Goal: Task Accomplishment & Management: Manage account settings

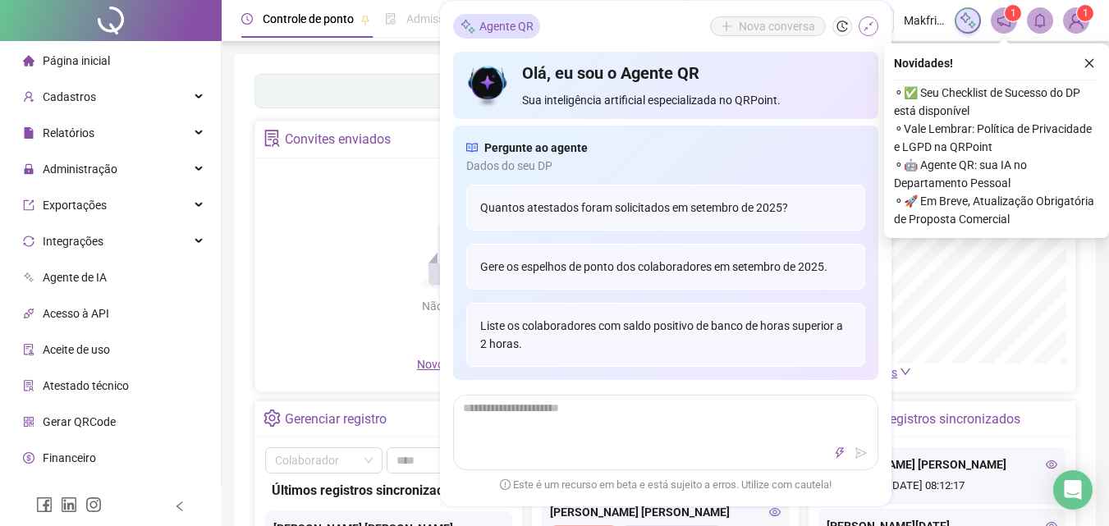
click at [873, 28] on icon "shrink" at bounding box center [867, 26] width 11 height 11
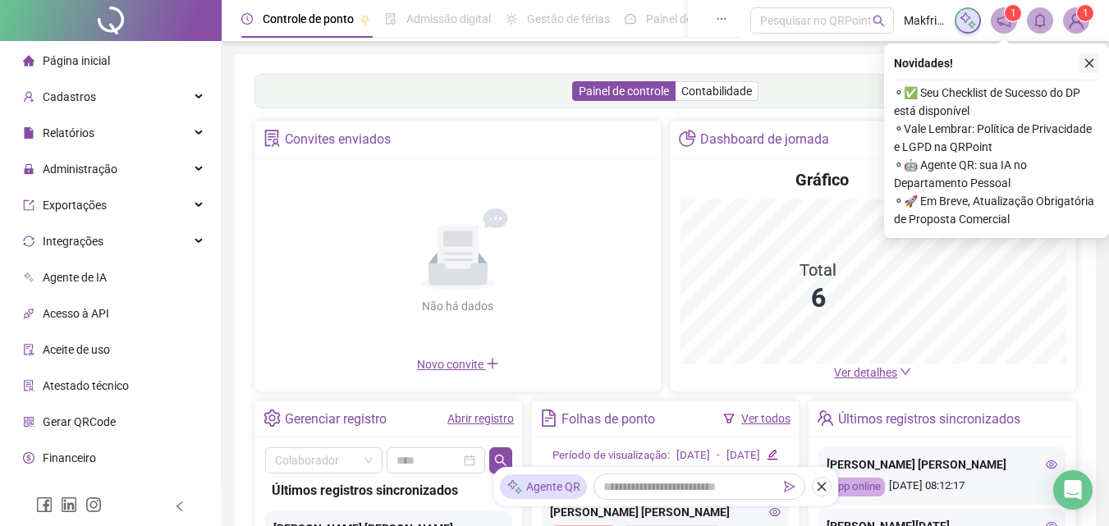
click at [1090, 62] on icon "close" at bounding box center [1088, 62] width 11 height 11
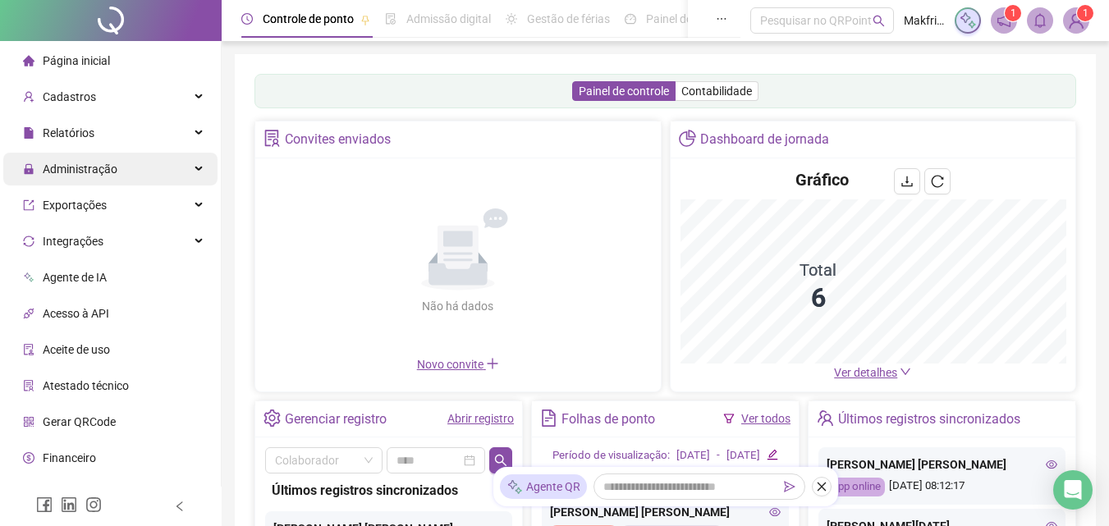
click at [112, 161] on span "Administração" at bounding box center [70, 169] width 94 height 33
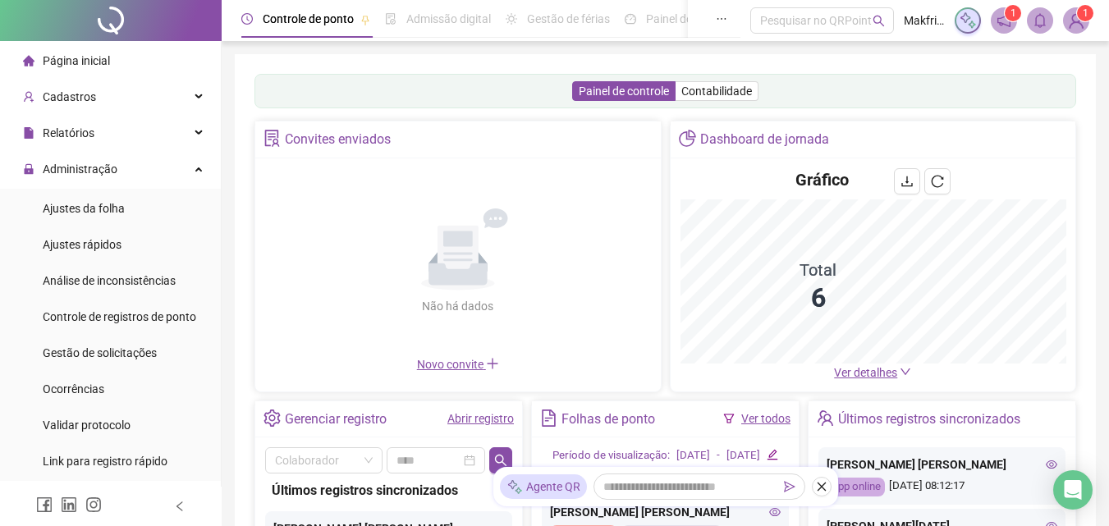
drag, startPoint x: 106, startPoint y: 359, endPoint x: 128, endPoint y: 7, distance: 351.9
click at [107, 359] on span "Gestão de solicitações" at bounding box center [100, 352] width 114 height 13
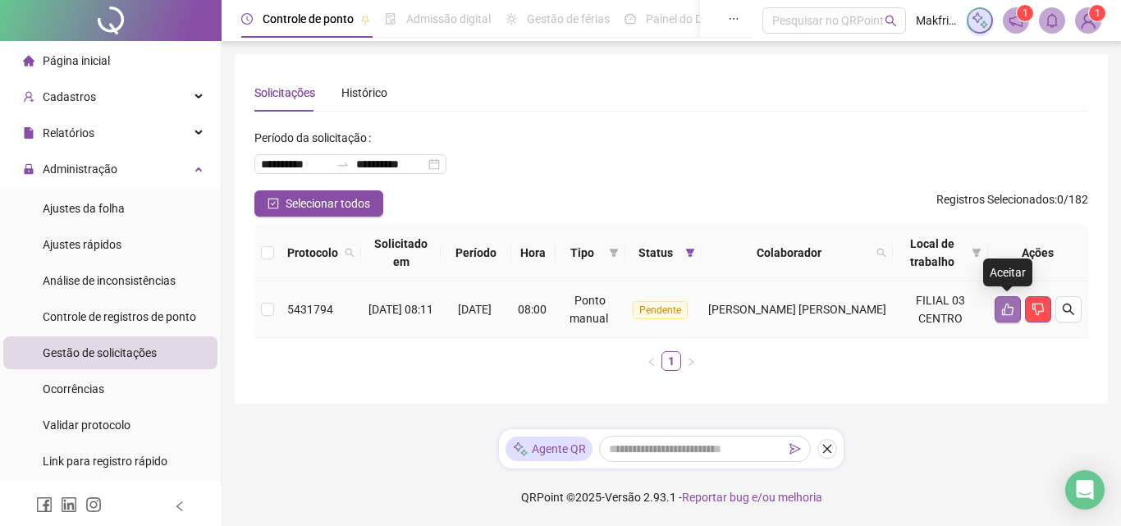
click at [1004, 314] on icon "like" at bounding box center [1007, 309] width 13 height 13
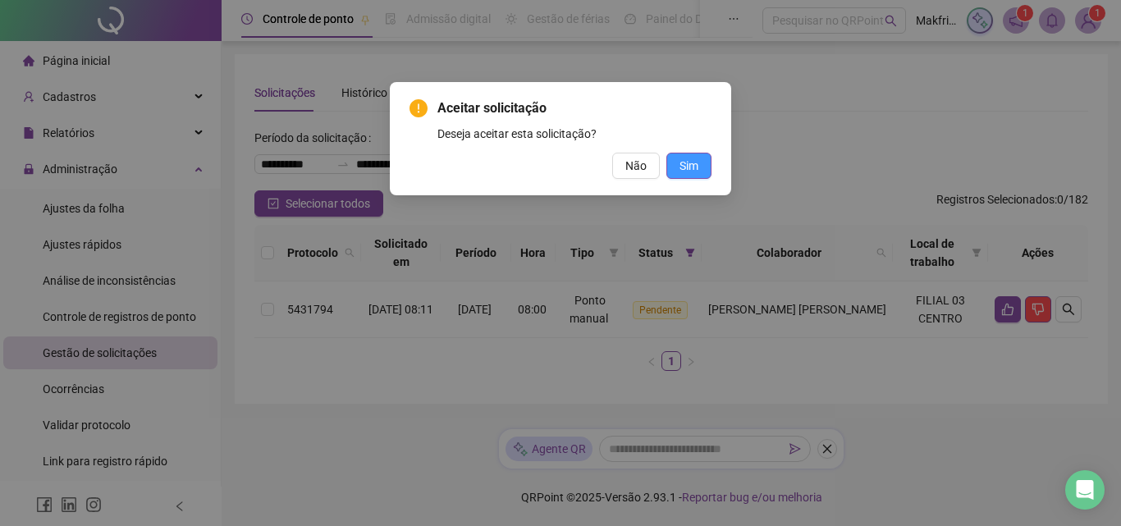
click at [688, 165] on span "Sim" at bounding box center [688, 166] width 19 height 18
click at [688, 164] on span "Sim" at bounding box center [688, 166] width 19 height 18
click at [683, 167] on span "Sim" at bounding box center [688, 166] width 19 height 18
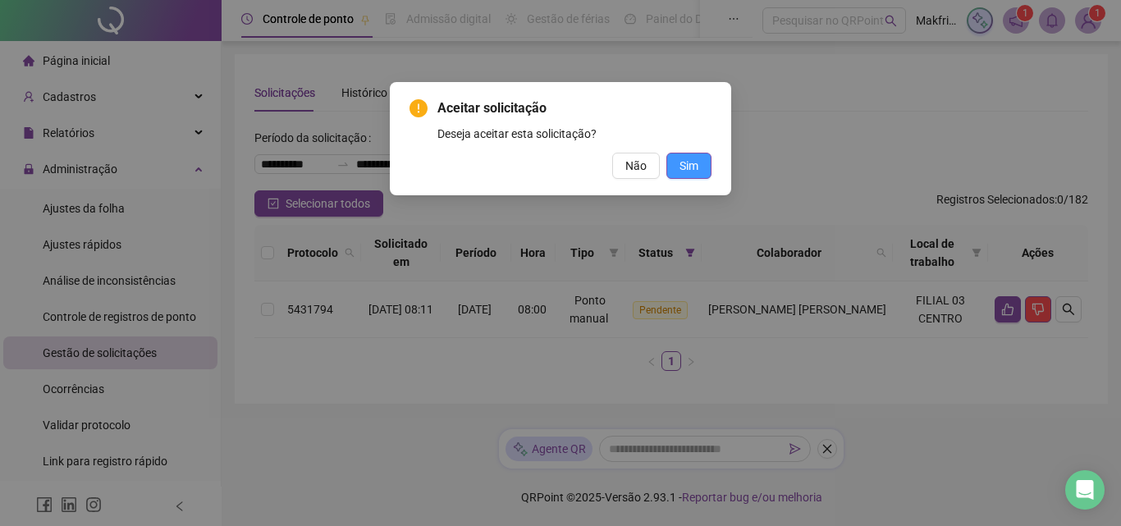
click at [683, 167] on span "Sim" at bounding box center [688, 166] width 19 height 18
click at [683, 167] on div "Aceitar solicitação Deseja aceitar esta solicitação? Não Sim" at bounding box center [560, 263] width 1121 height 526
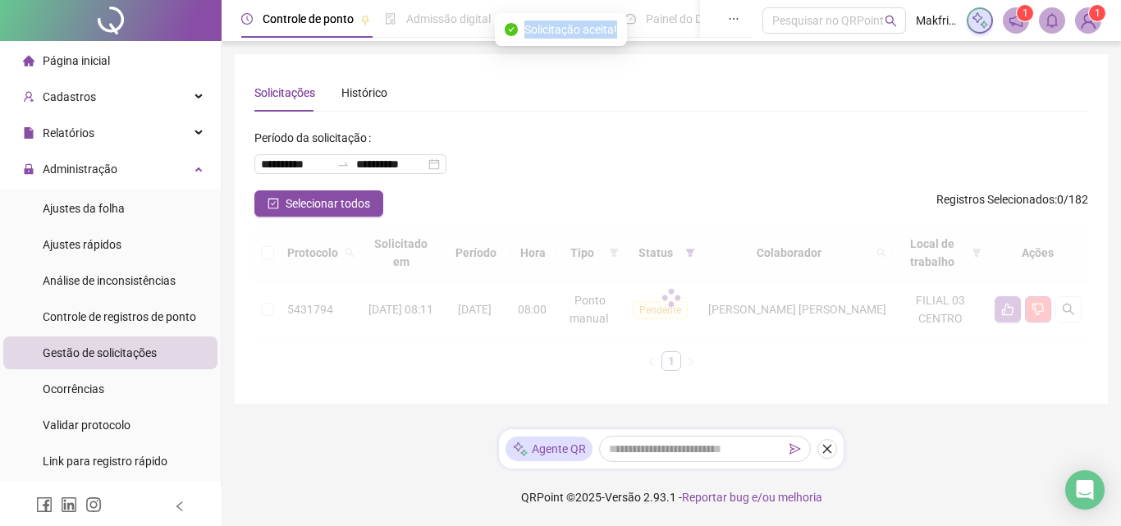
click at [683, 167] on div "Aceitar solicitação Deseja aceitar esta solicitação? Não Sim" at bounding box center [560, 263] width 1121 height 526
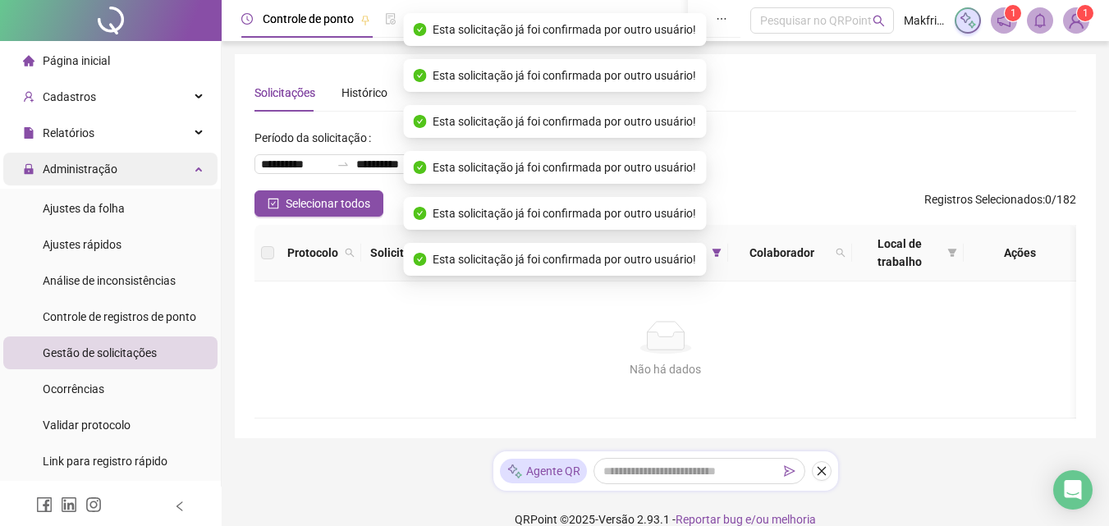
click at [112, 172] on span "Administração" at bounding box center [80, 168] width 75 height 13
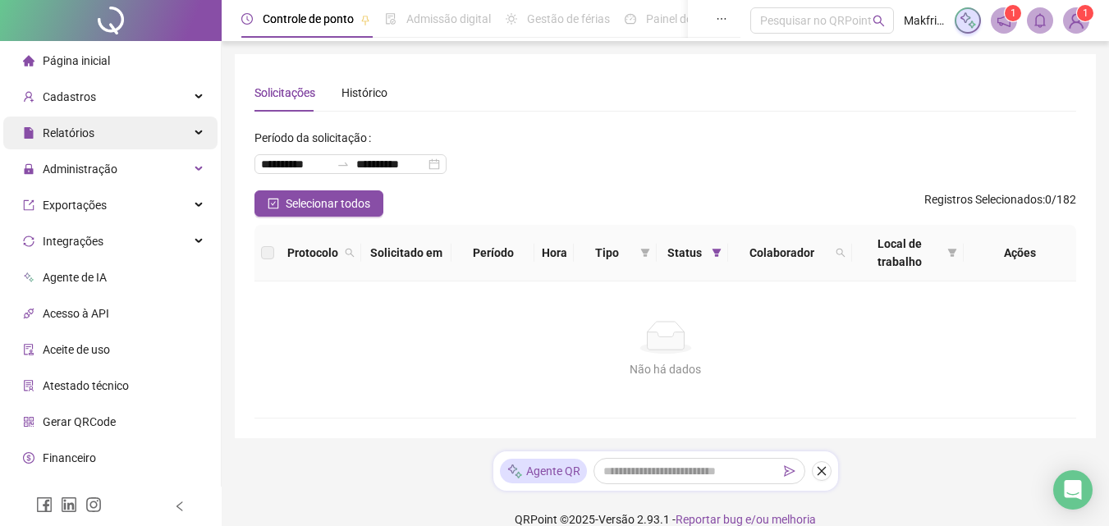
click at [92, 128] on span "Relatórios" at bounding box center [69, 132] width 52 height 13
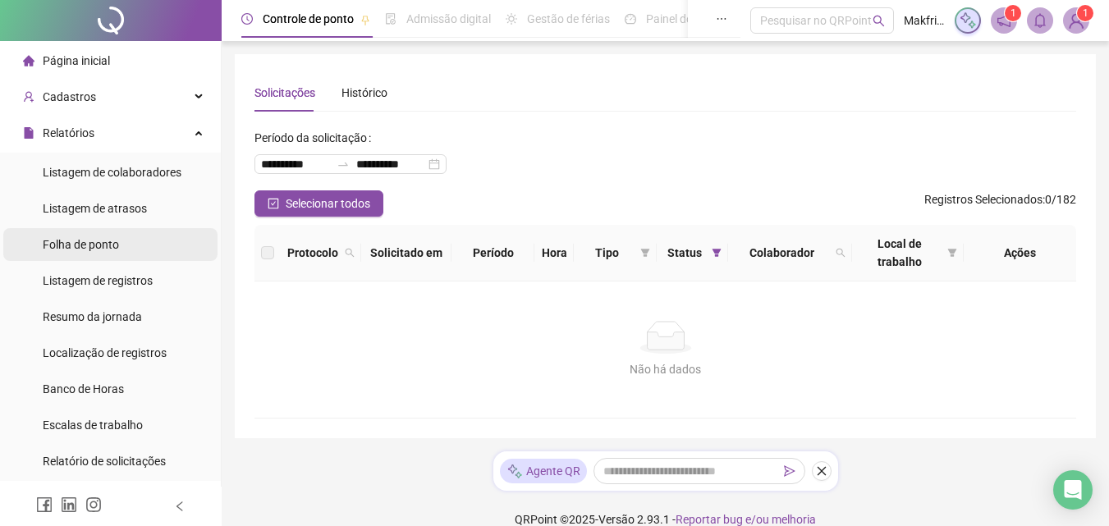
click at [96, 249] on span "Folha de ponto" at bounding box center [81, 244] width 76 height 13
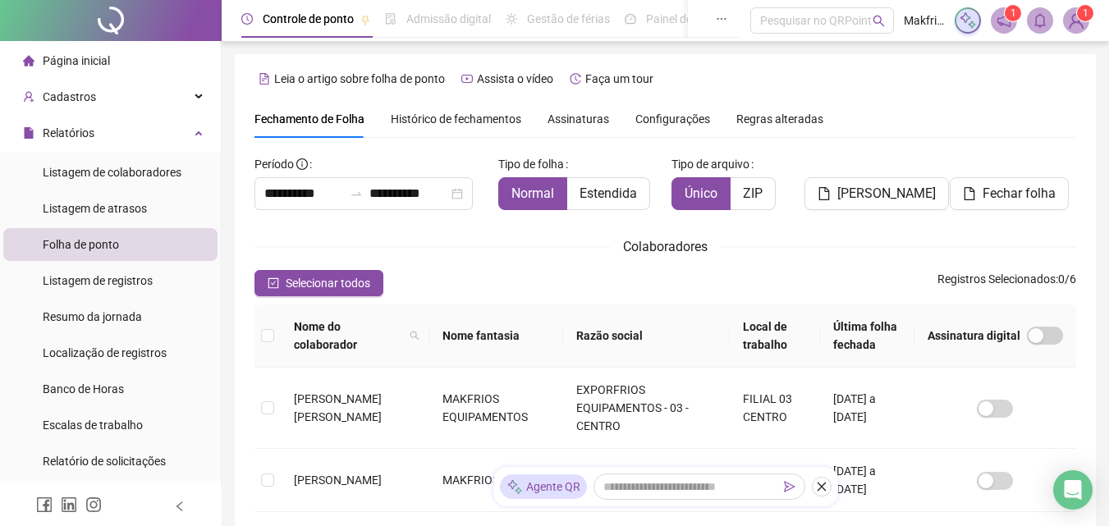
scroll to position [73, 0]
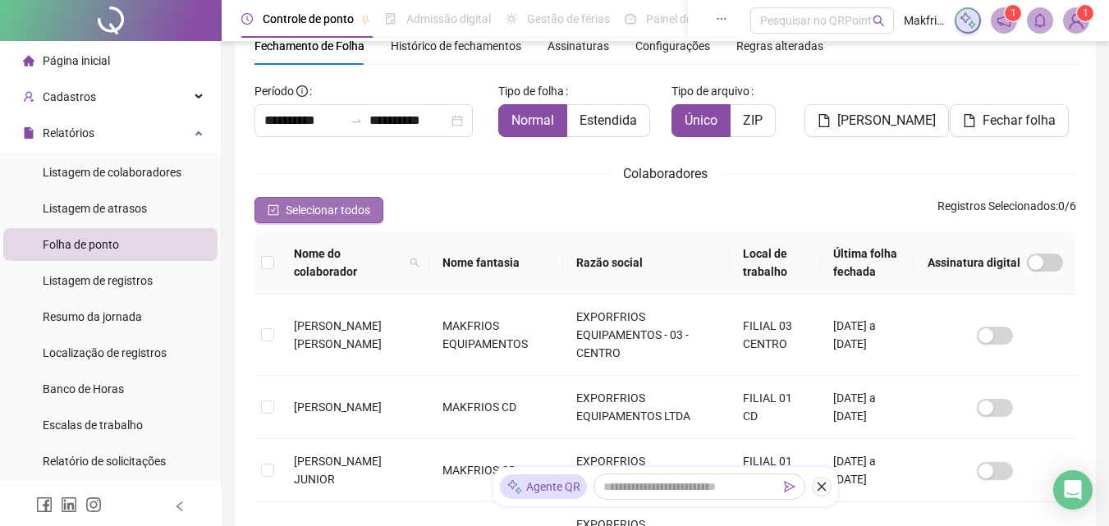
click at [319, 209] on span "Selecionar todos" at bounding box center [328, 210] width 85 height 18
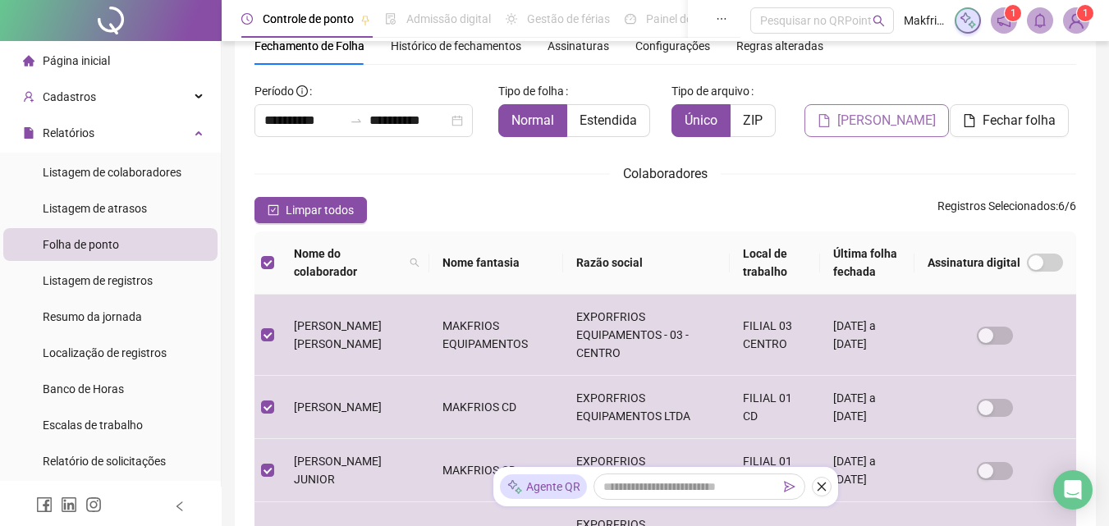
click at [863, 120] on span "[PERSON_NAME]" at bounding box center [886, 121] width 98 height 20
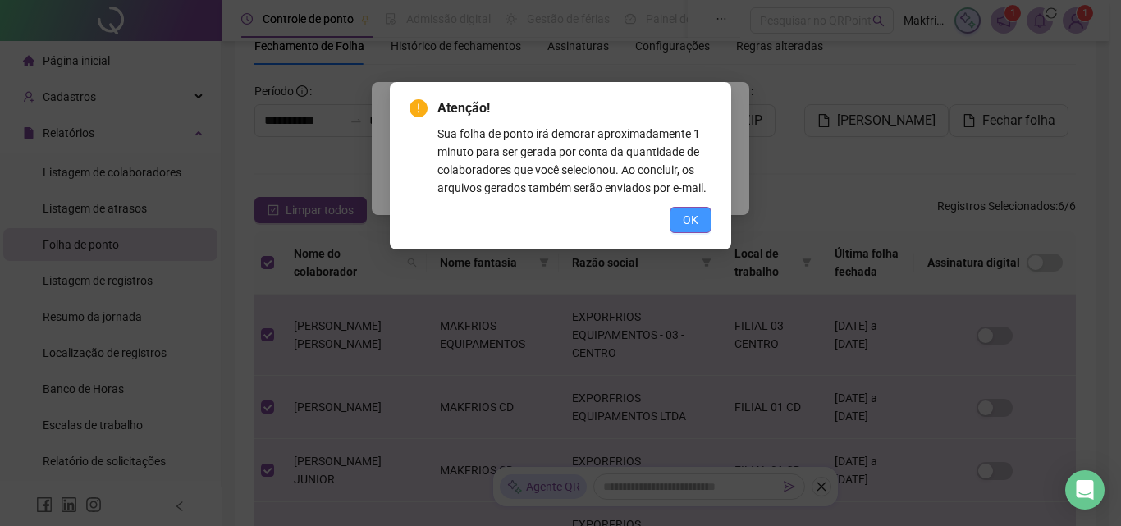
click at [674, 221] on button "OK" at bounding box center [691, 220] width 42 height 26
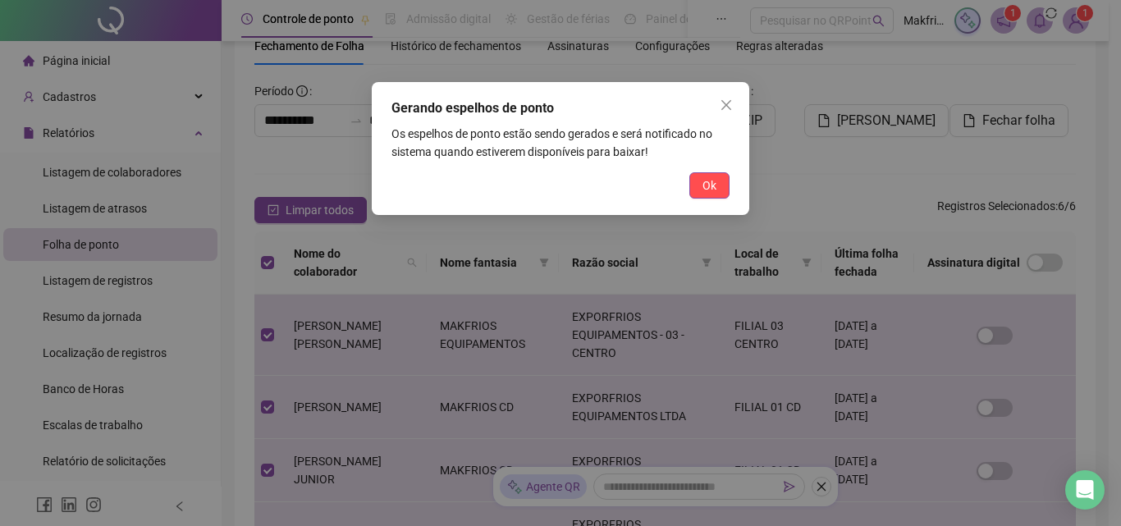
click at [701, 187] on button "Ok" at bounding box center [709, 185] width 40 height 26
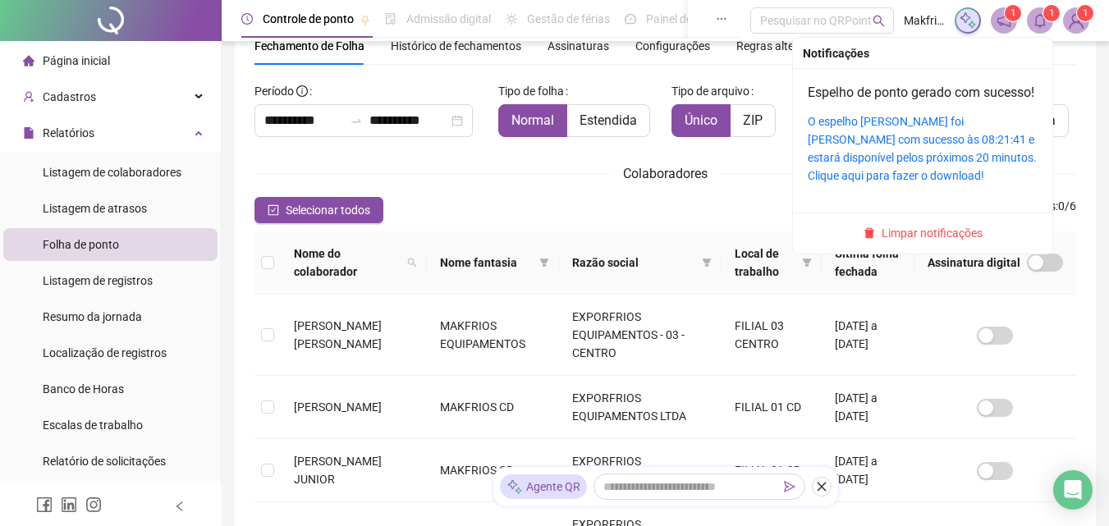
click at [894, 167] on div "O espelho [PERSON_NAME] foi [PERSON_NAME] com sucesso às 08:21:41 e estará disp…" at bounding box center [922, 148] width 230 height 72
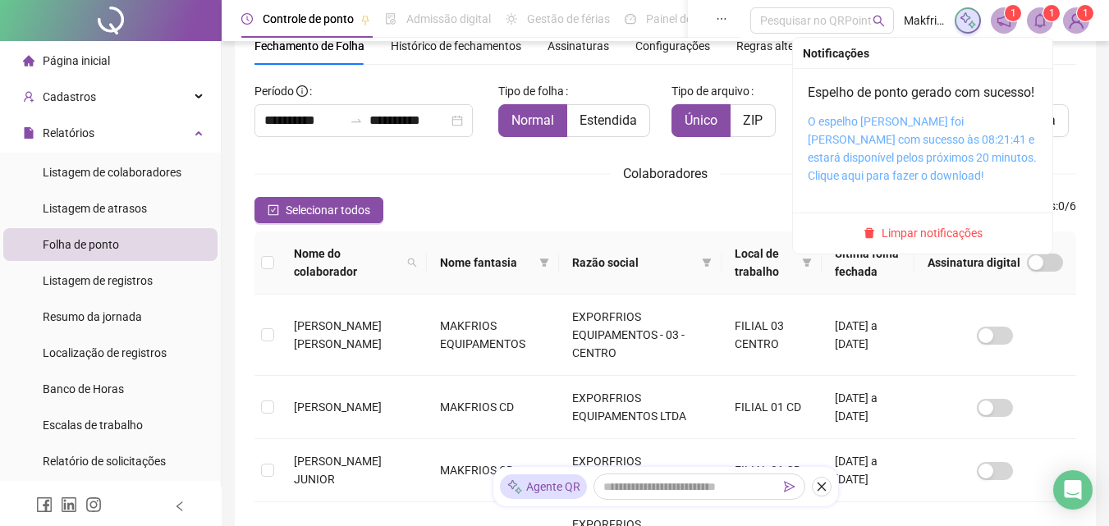
click at [889, 165] on link "O espelho [PERSON_NAME] foi [PERSON_NAME] com sucesso às 08:21:41 e estará disp…" at bounding box center [921, 148] width 229 height 67
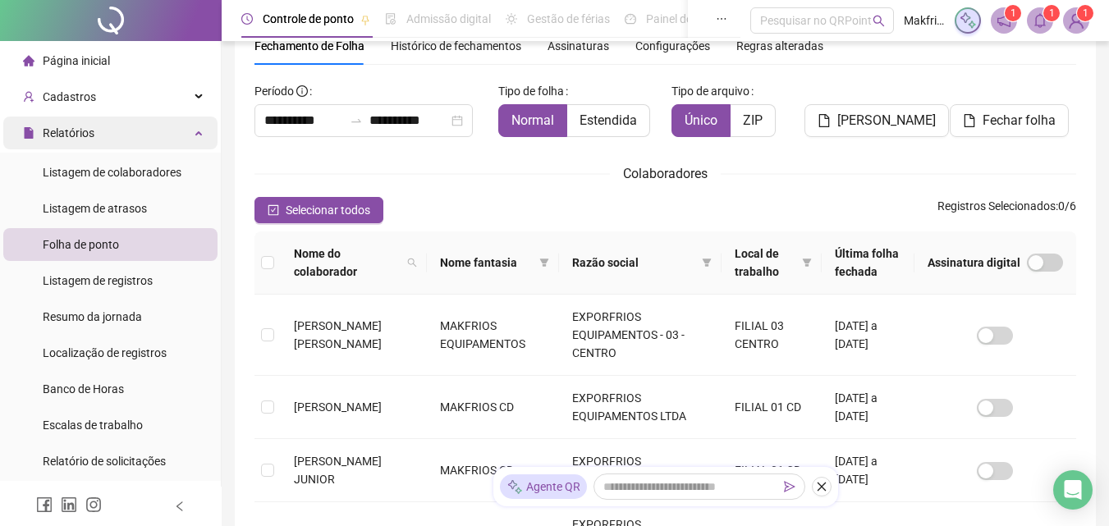
click at [75, 136] on span "Relatórios" at bounding box center [69, 132] width 52 height 13
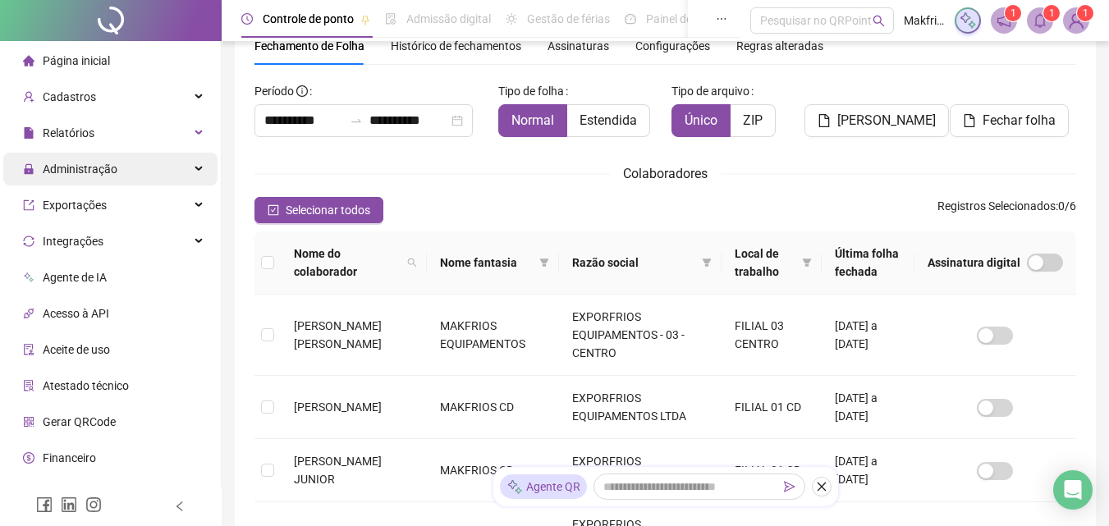
click at [82, 181] on span "Administração" at bounding box center [70, 169] width 94 height 33
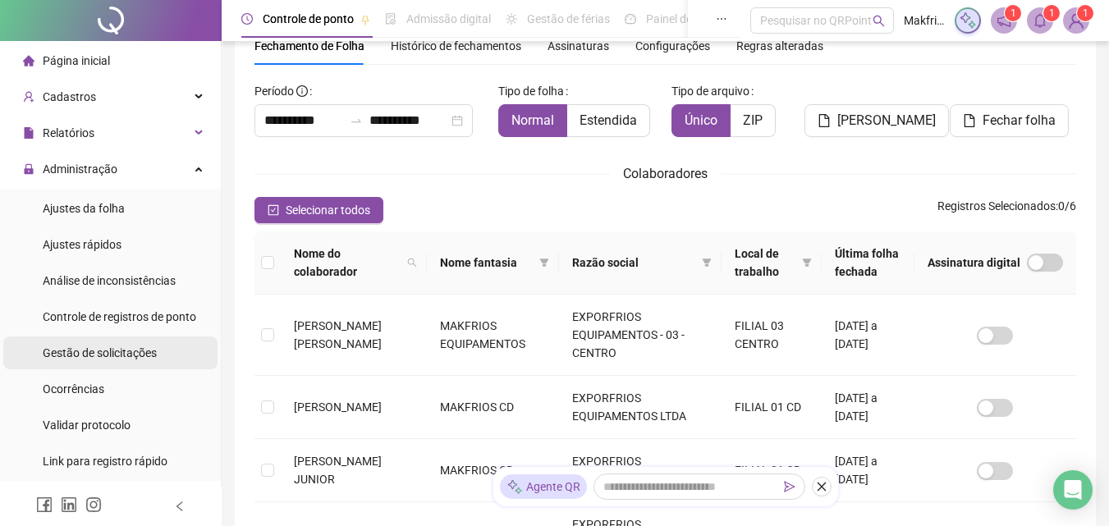
click at [130, 357] on span "Gestão de solicitações" at bounding box center [100, 352] width 114 height 13
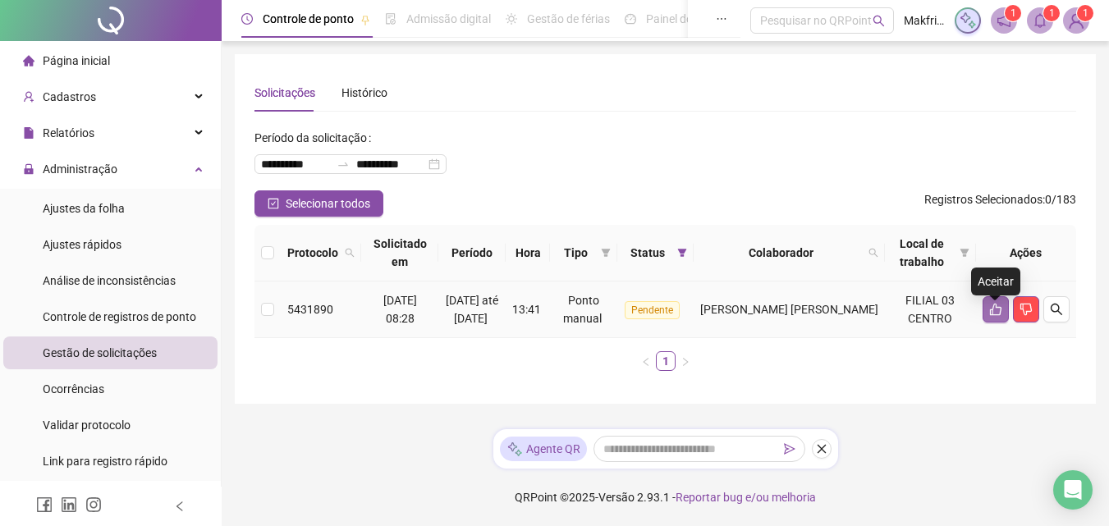
click at [989, 316] on icon "like" at bounding box center [995, 309] width 13 height 13
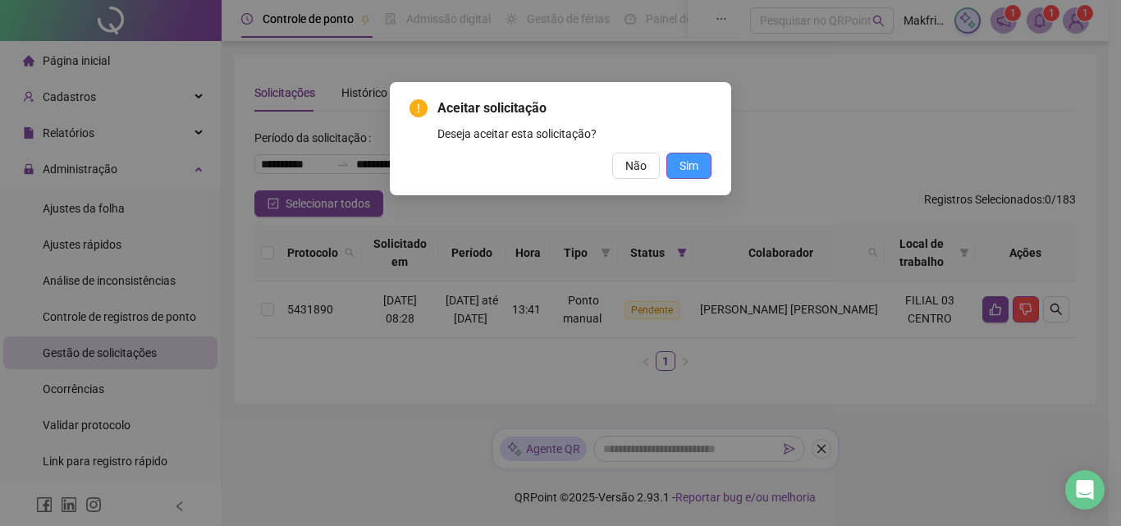
click at [684, 167] on span "Sim" at bounding box center [688, 166] width 19 height 18
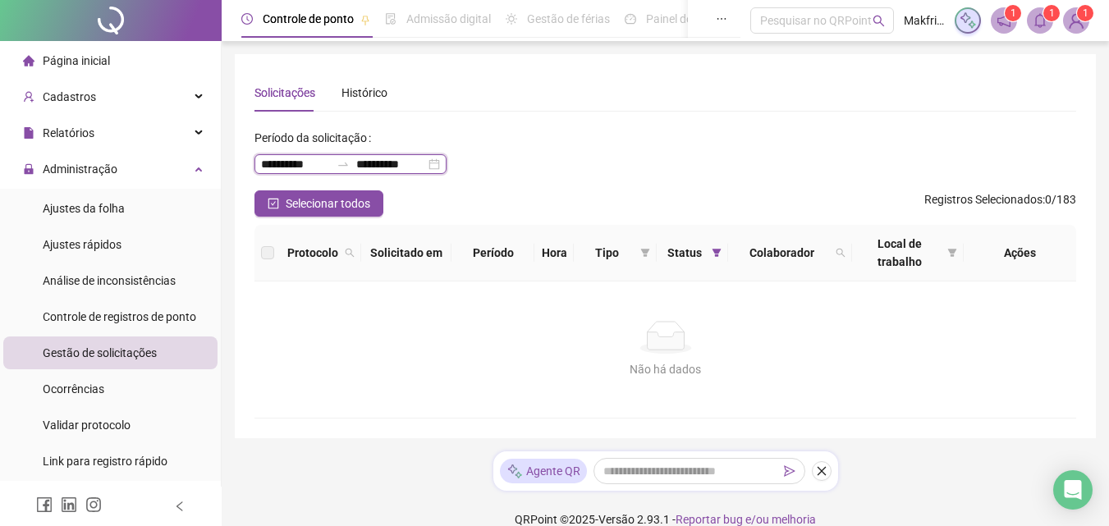
click at [288, 162] on input "**********" at bounding box center [295, 164] width 69 height 18
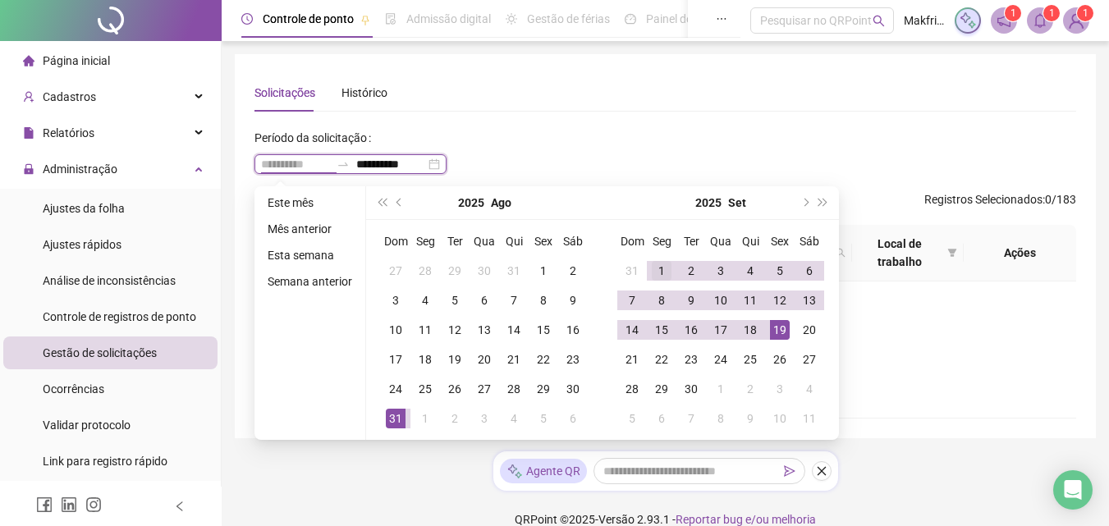
type input "**********"
drag, startPoint x: 653, startPoint y: 269, endPoint x: 665, endPoint y: 279, distance: 15.8
click at [654, 270] on div "1" at bounding box center [662, 271] width 20 height 20
type input "**********"
click at [781, 332] on div "19" at bounding box center [780, 330] width 20 height 20
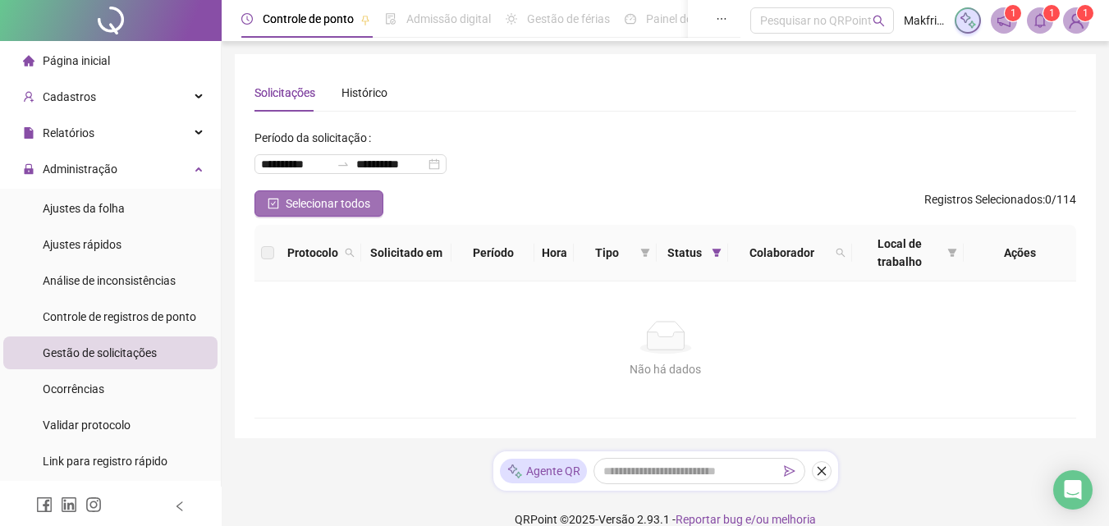
click at [331, 203] on span "Selecionar todos" at bounding box center [328, 203] width 85 height 18
click at [332, 212] on span "Selecionar todos" at bounding box center [328, 203] width 85 height 18
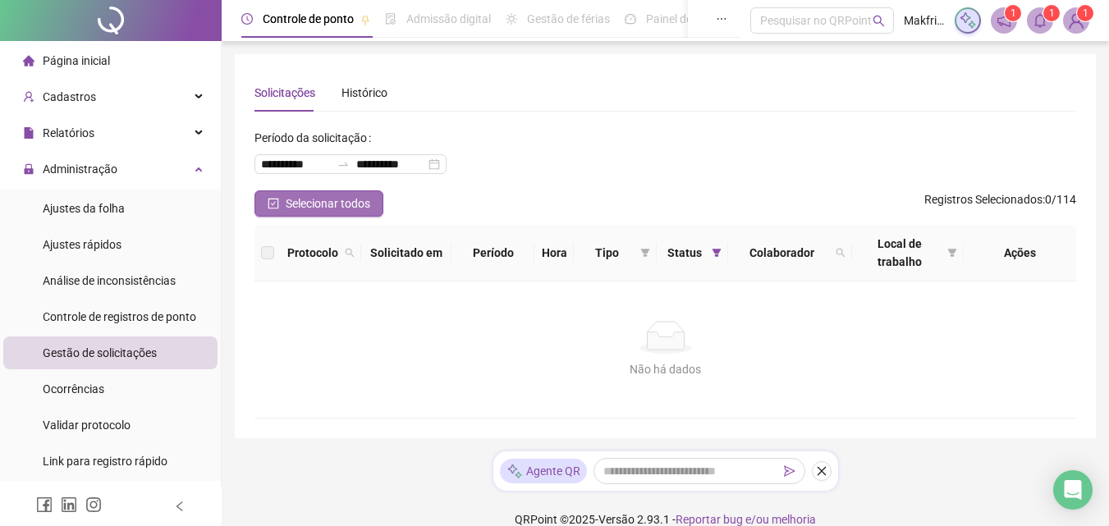
click at [332, 212] on span "Selecionar todos" at bounding box center [328, 203] width 85 height 18
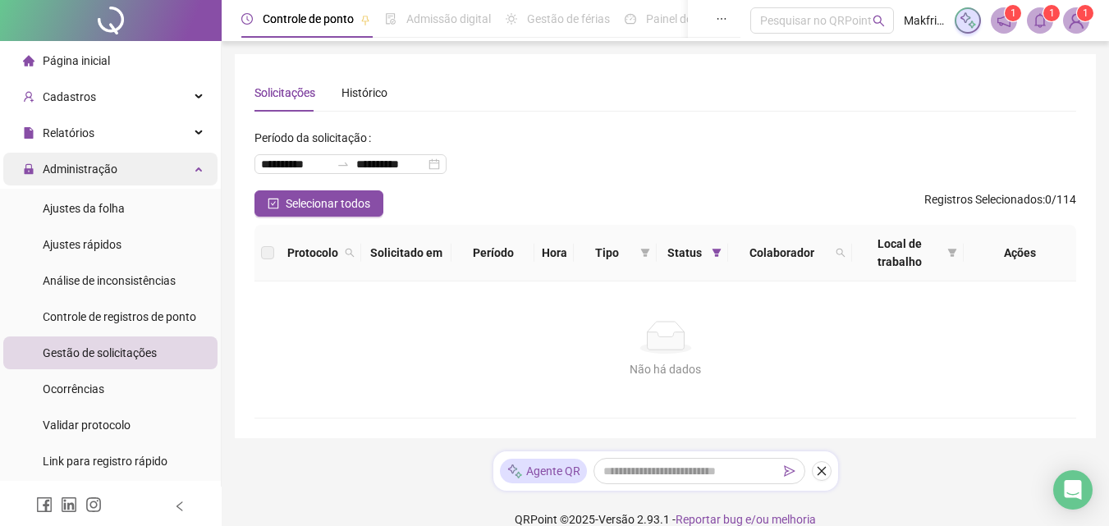
click at [99, 167] on span "Administração" at bounding box center [80, 168] width 75 height 13
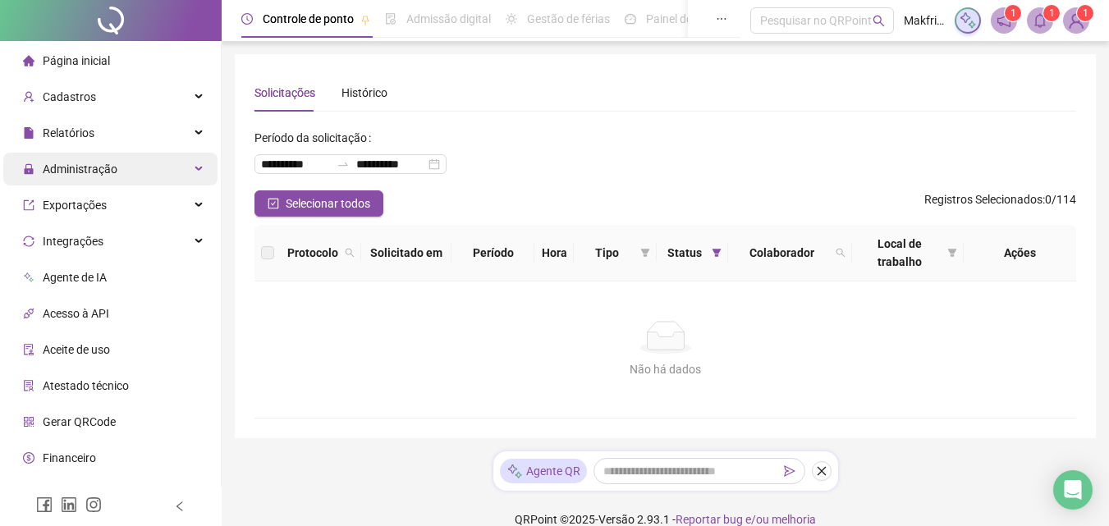
click at [103, 167] on span "Administração" at bounding box center [80, 168] width 75 height 13
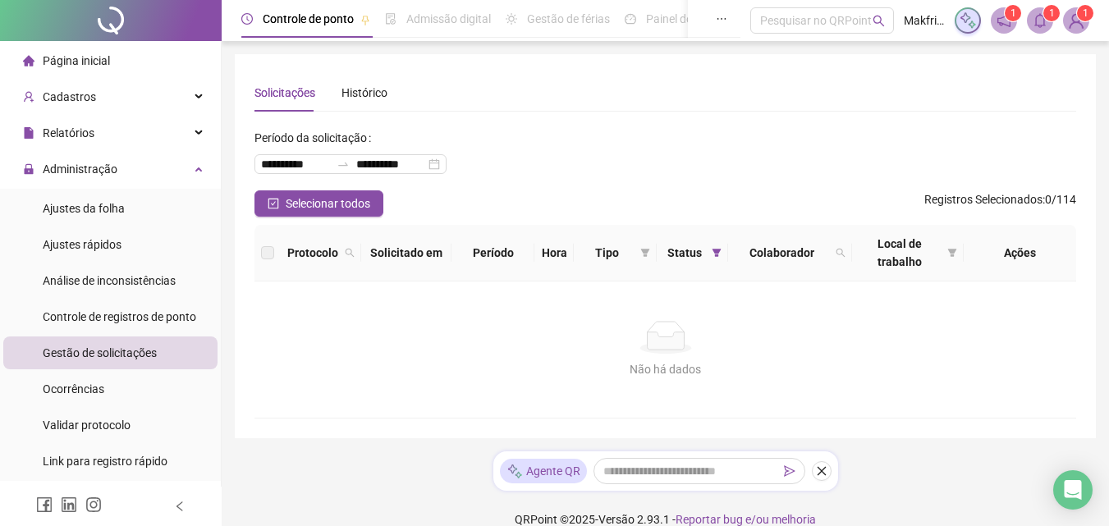
click at [138, 349] on span "Gestão de solicitações" at bounding box center [100, 352] width 114 height 13
click at [297, 166] on input "**********" at bounding box center [295, 164] width 69 height 18
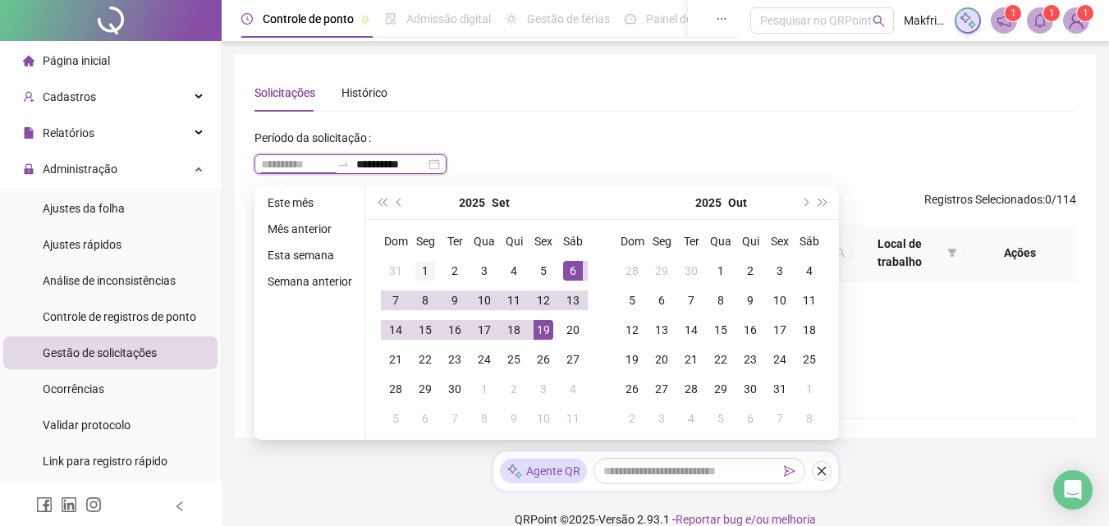
type input "**********"
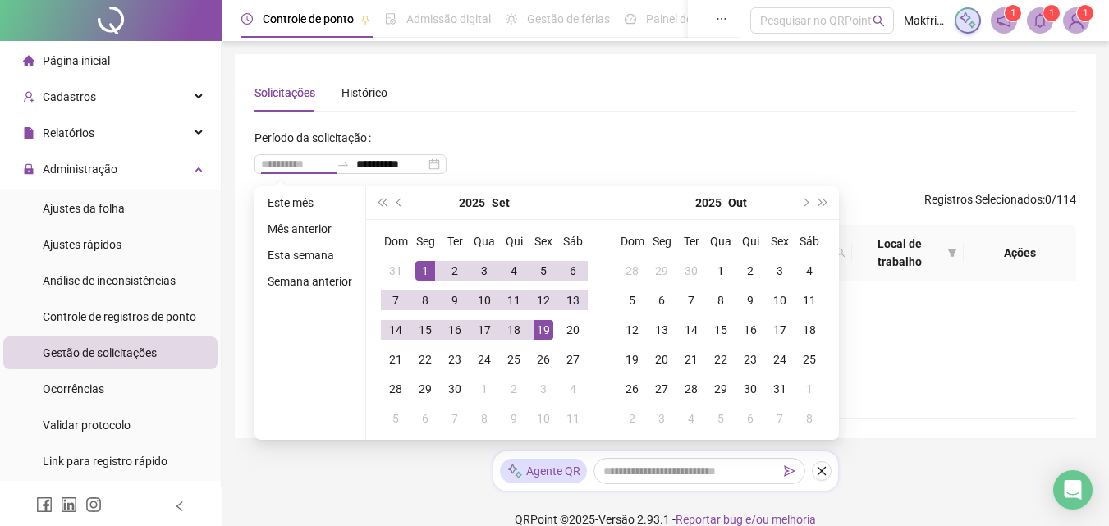
click at [422, 270] on div "1" at bounding box center [425, 271] width 20 height 20
type input "**********"
click at [543, 334] on div "19" at bounding box center [543, 330] width 20 height 20
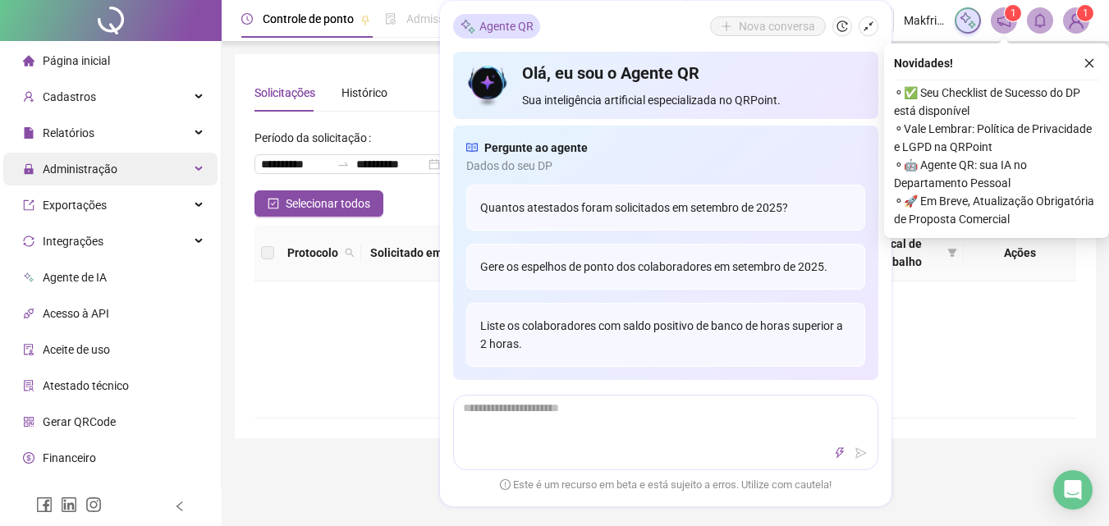
click at [101, 164] on span "Administração" at bounding box center [80, 168] width 75 height 13
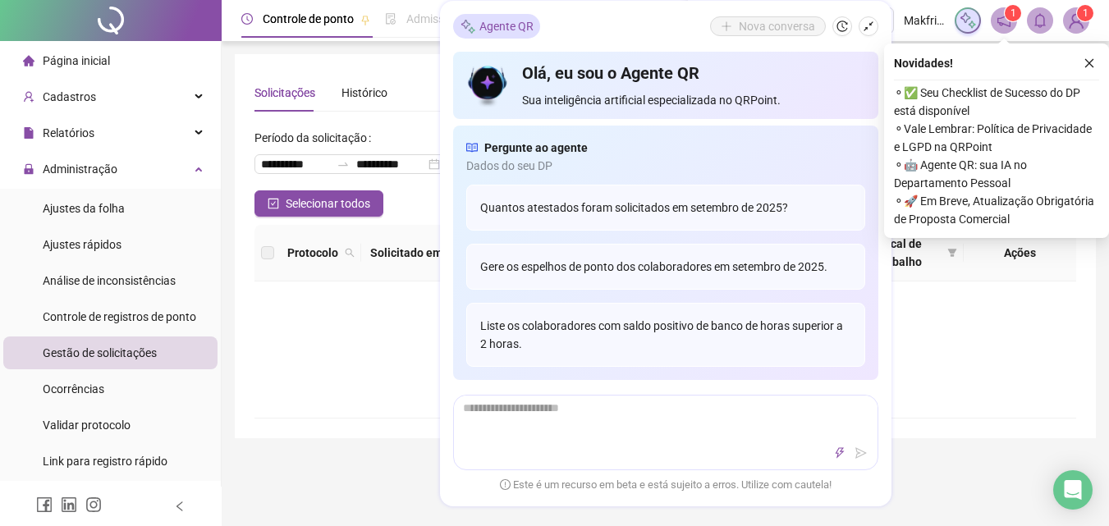
click at [92, 358] on span "Gestão de solicitações" at bounding box center [100, 352] width 114 height 13
click at [866, 31] on button "button" at bounding box center [868, 26] width 20 height 20
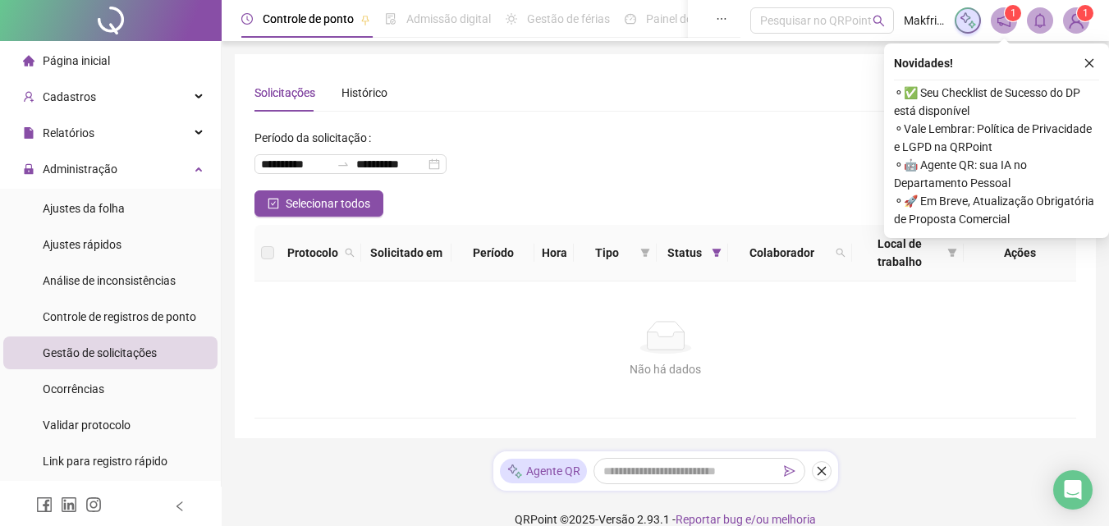
click at [1086, 61] on icon "close" at bounding box center [1088, 62] width 11 height 11
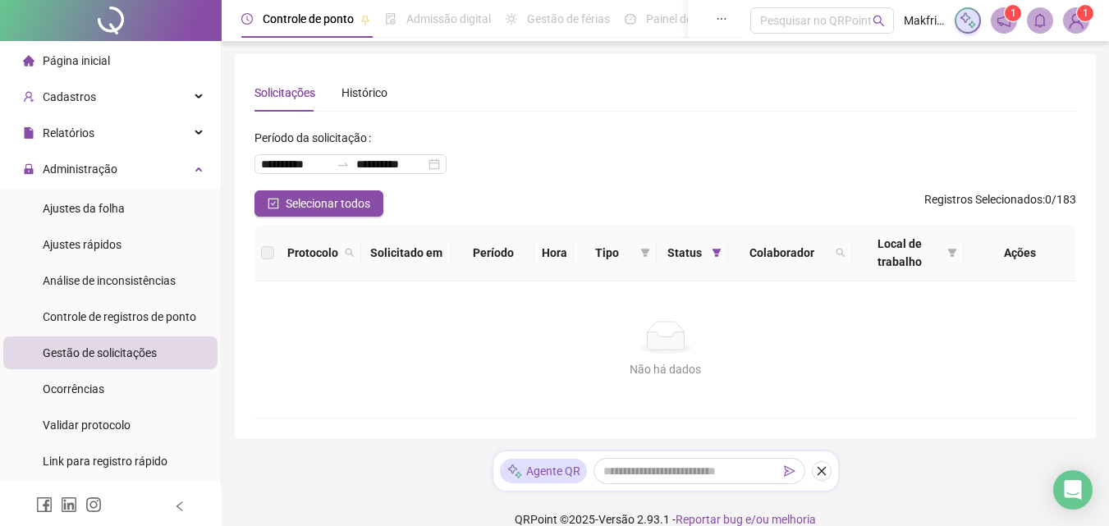
click at [111, 355] on span "Gestão de solicitações" at bounding box center [100, 352] width 114 height 13
click at [298, 165] on input "**********" at bounding box center [295, 164] width 69 height 18
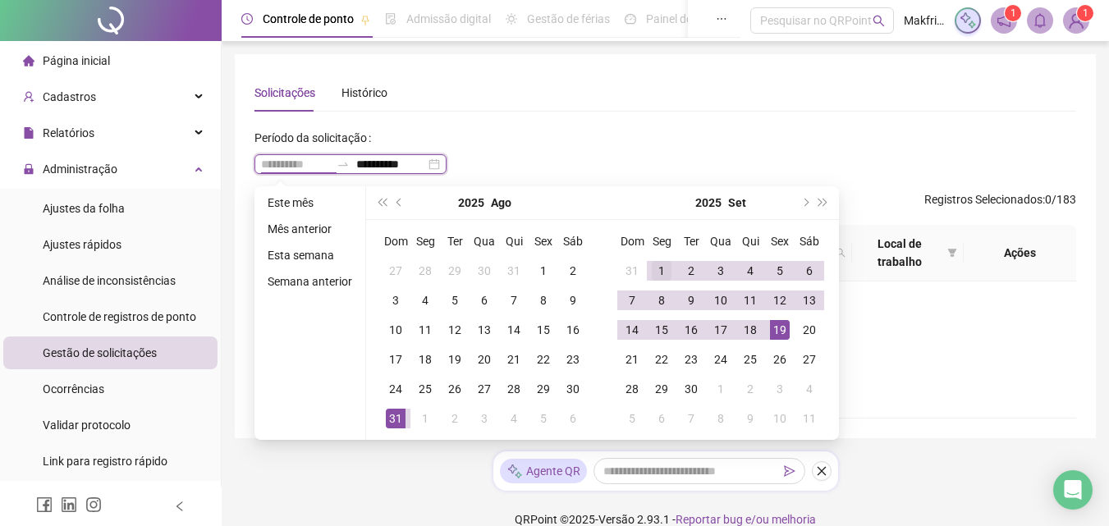
type input "**********"
click at [648, 269] on td "1" at bounding box center [662, 271] width 30 height 30
type input "**********"
click at [780, 339] on div "19" at bounding box center [780, 330] width 20 height 20
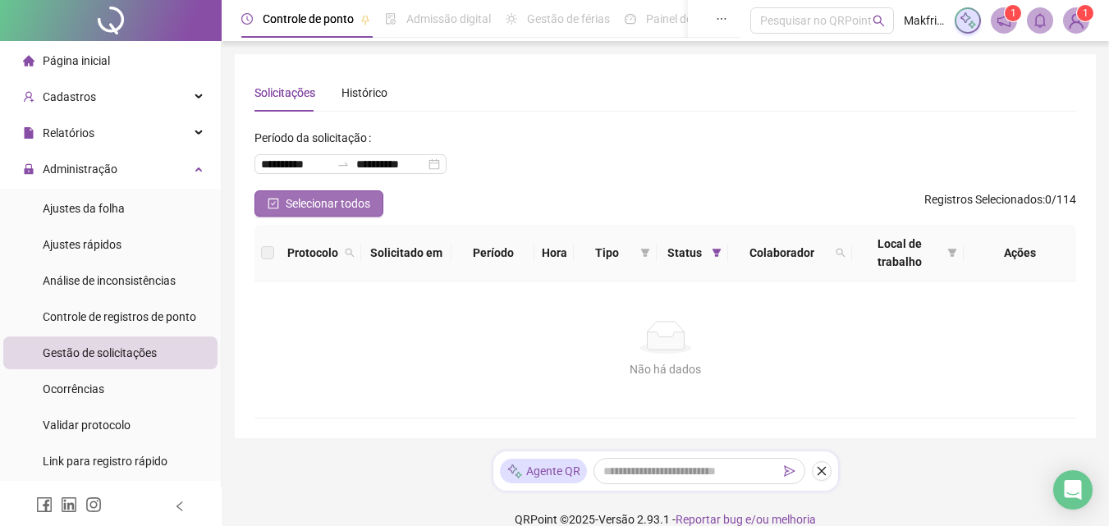
click at [340, 203] on span "Selecionar todos" at bounding box center [328, 203] width 85 height 18
